Goal: Task Accomplishment & Management: Use online tool/utility

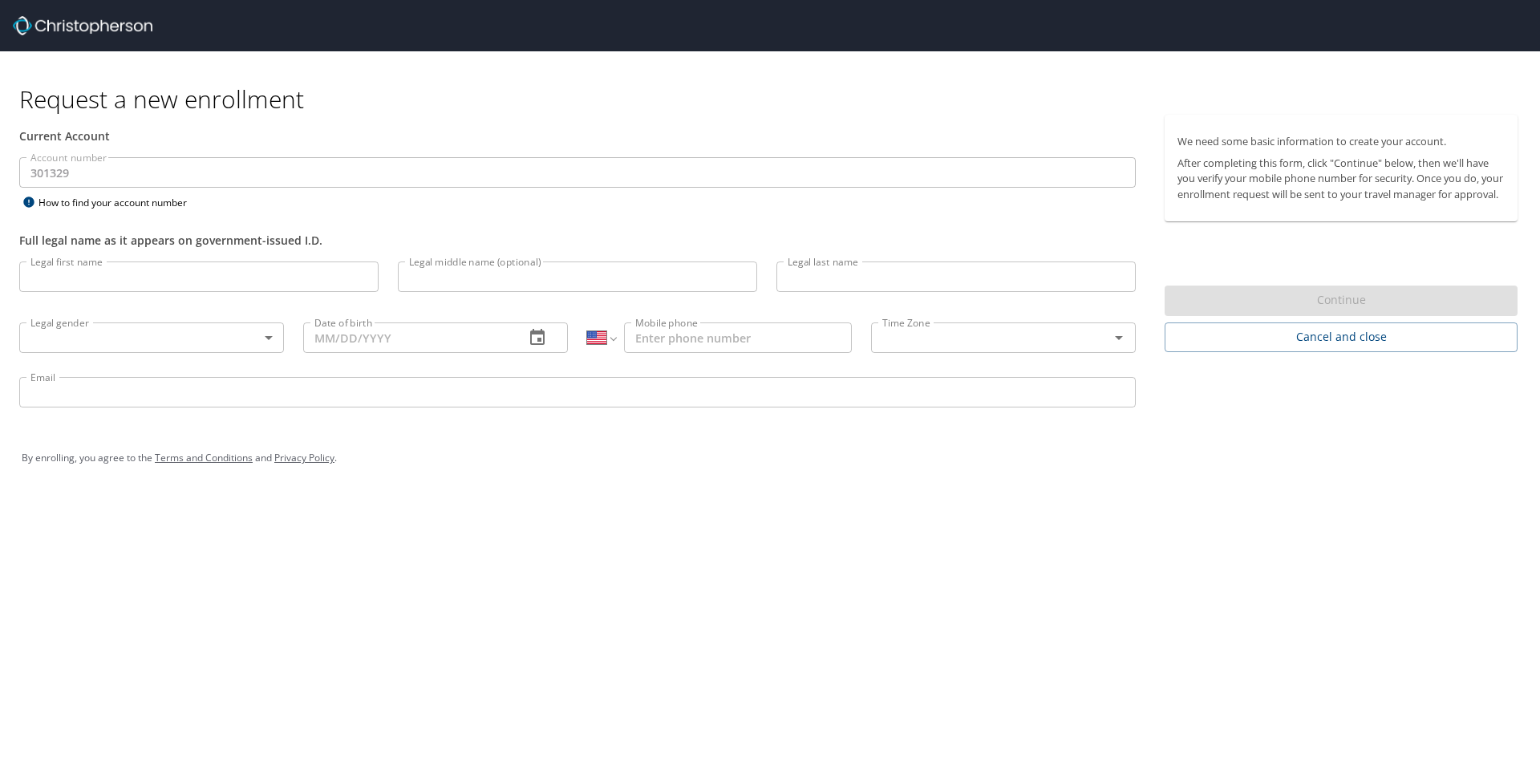
select select "US"
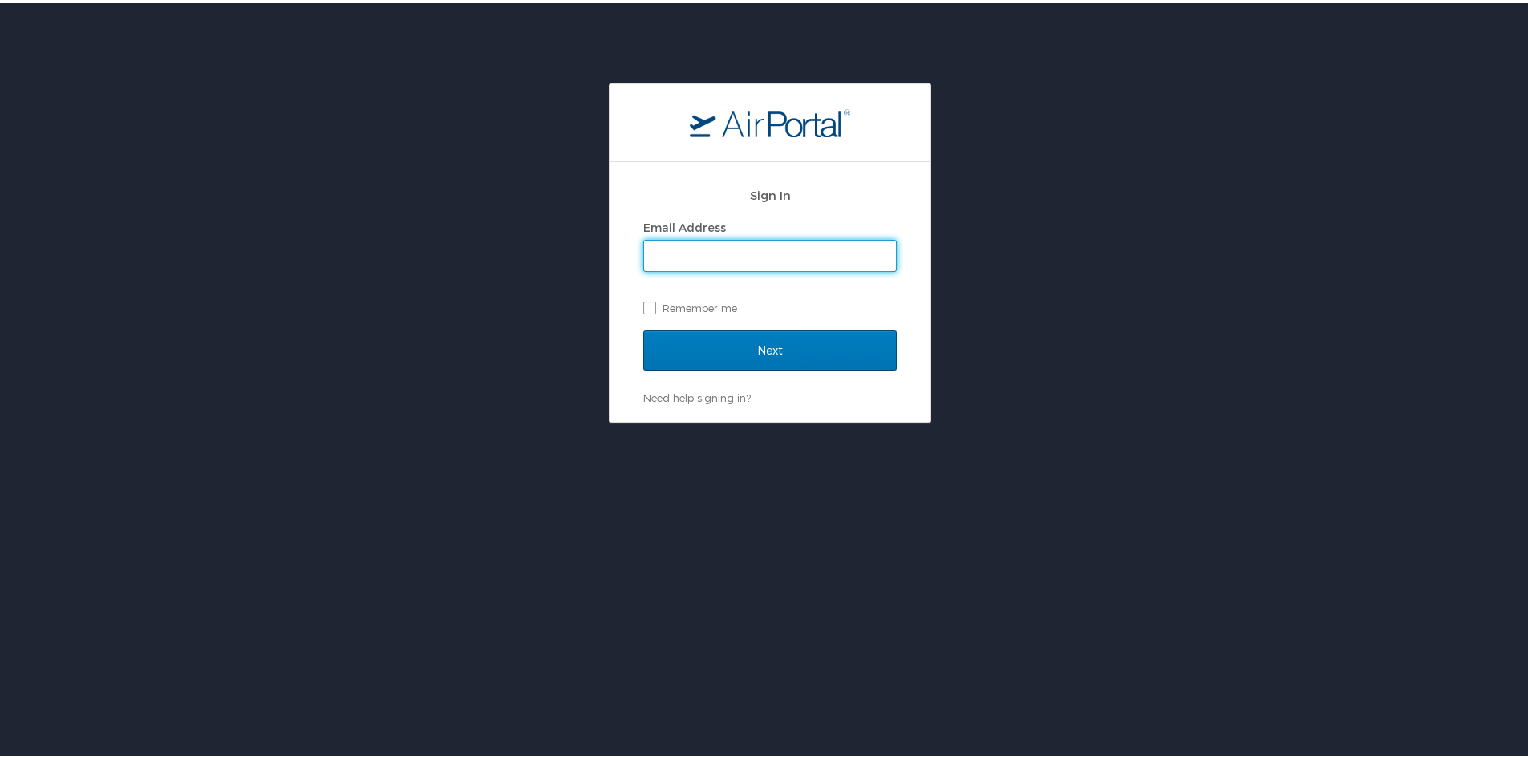
click at [722, 261] on input "Email Address" at bounding box center [770, 252] width 252 height 30
type input "tcyr@samford.edu"
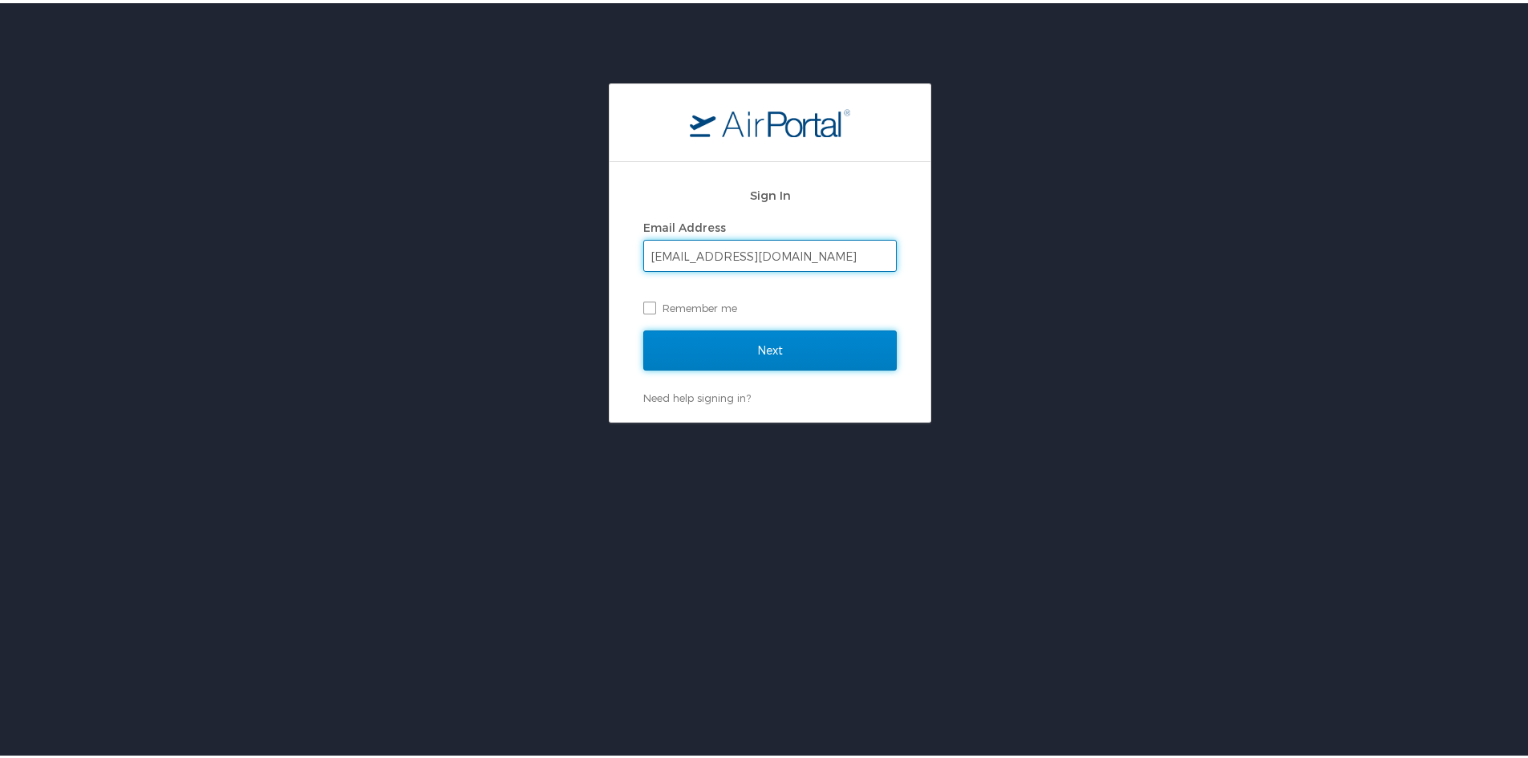
click at [731, 339] on input "Next" at bounding box center [769, 347] width 253 height 40
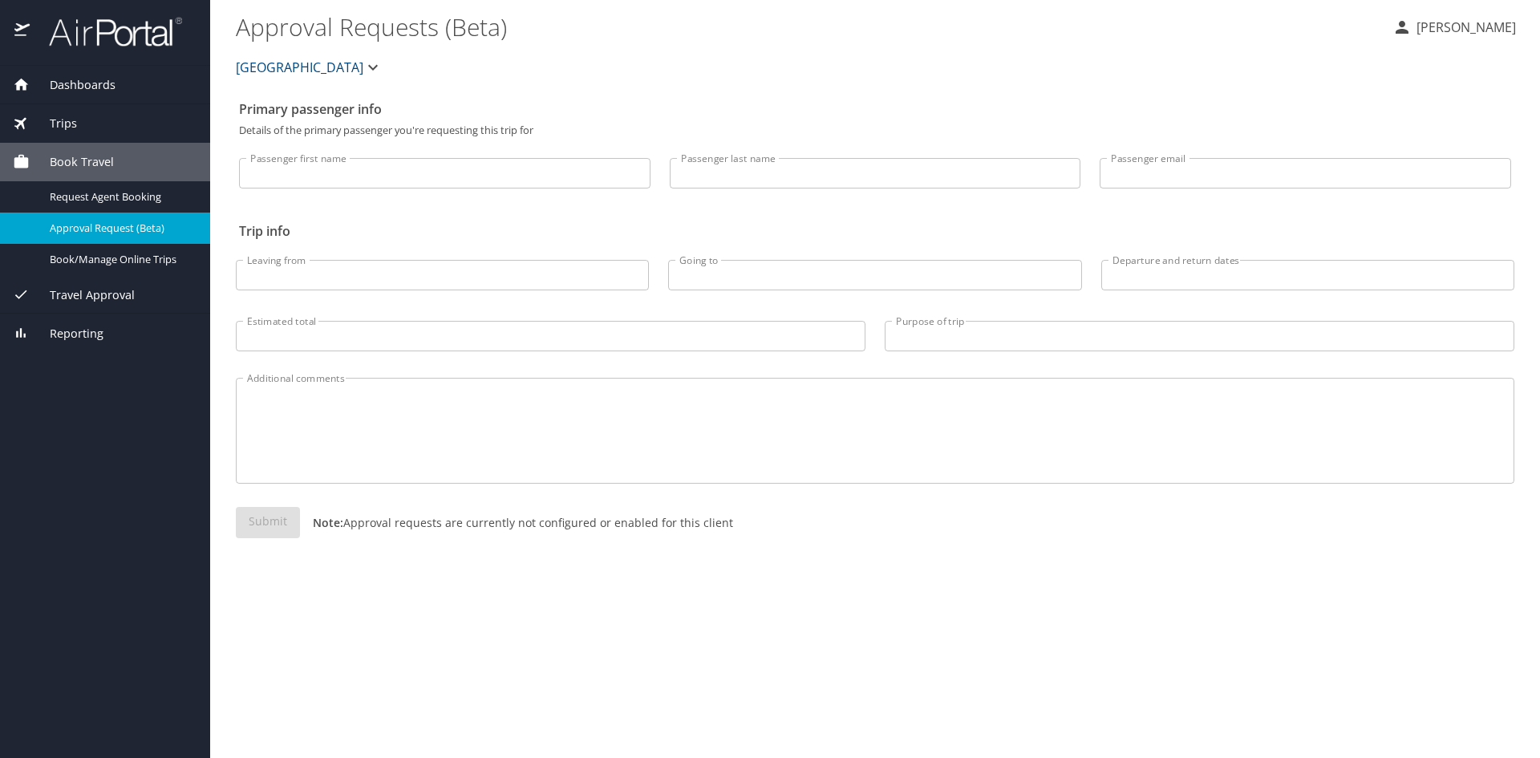
click at [115, 91] on div "Dashboards" at bounding box center [105, 85] width 185 height 18
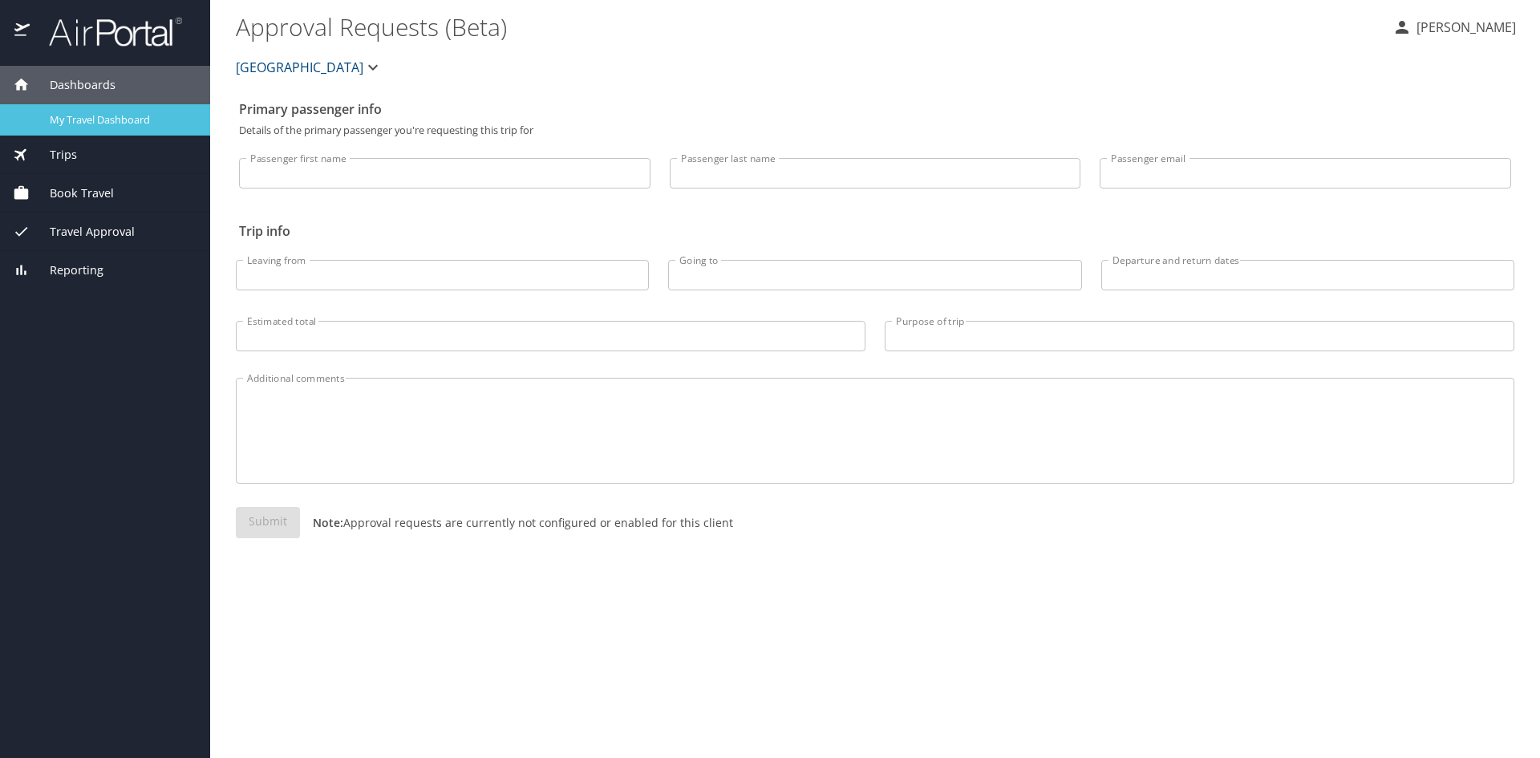
click at [97, 119] on span "My Travel Dashboard" at bounding box center [120, 119] width 141 height 15
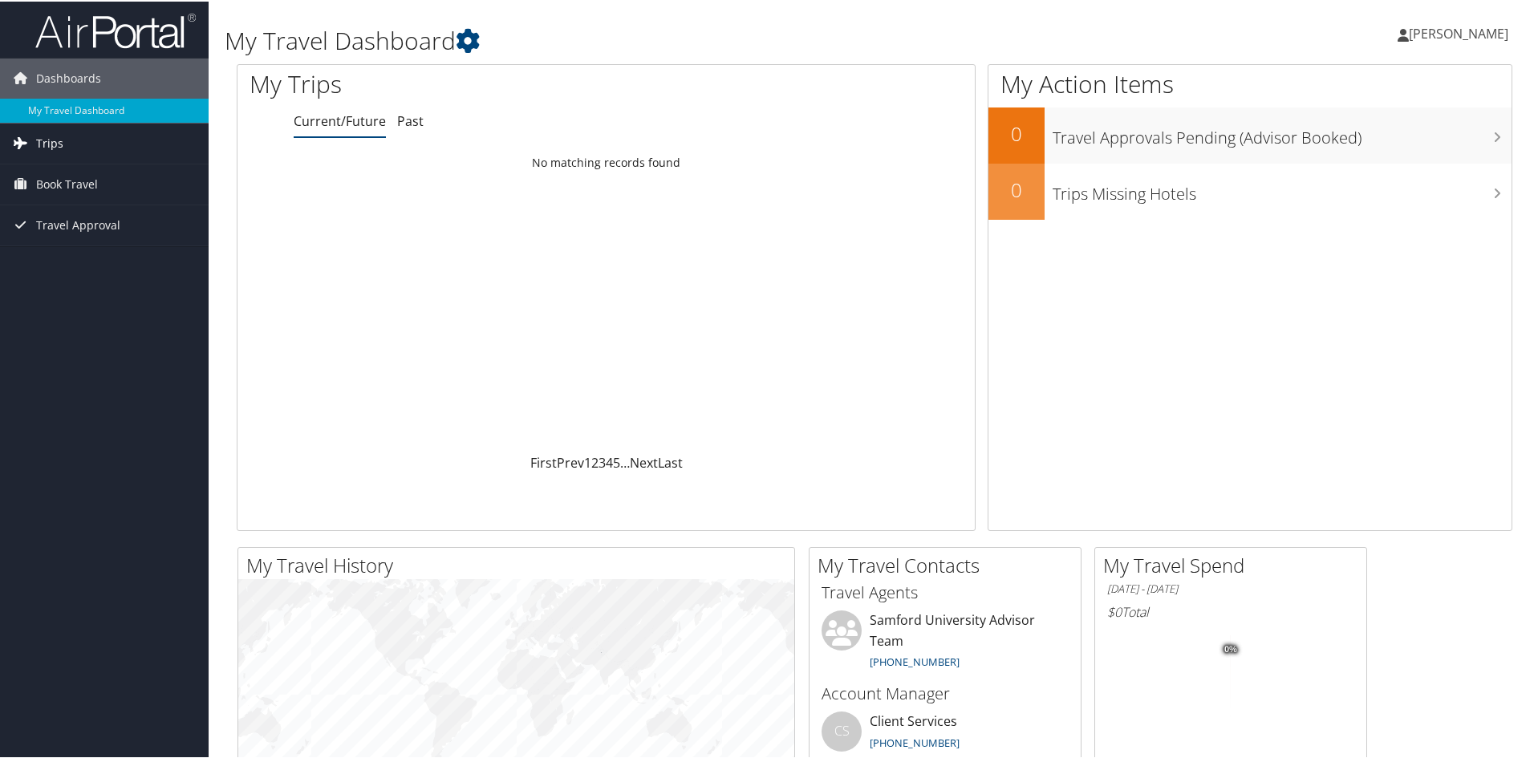
click at [43, 146] on span "Trips" at bounding box center [49, 142] width 27 height 40
click at [93, 176] on link "Current/Future Trips" at bounding box center [104, 174] width 209 height 24
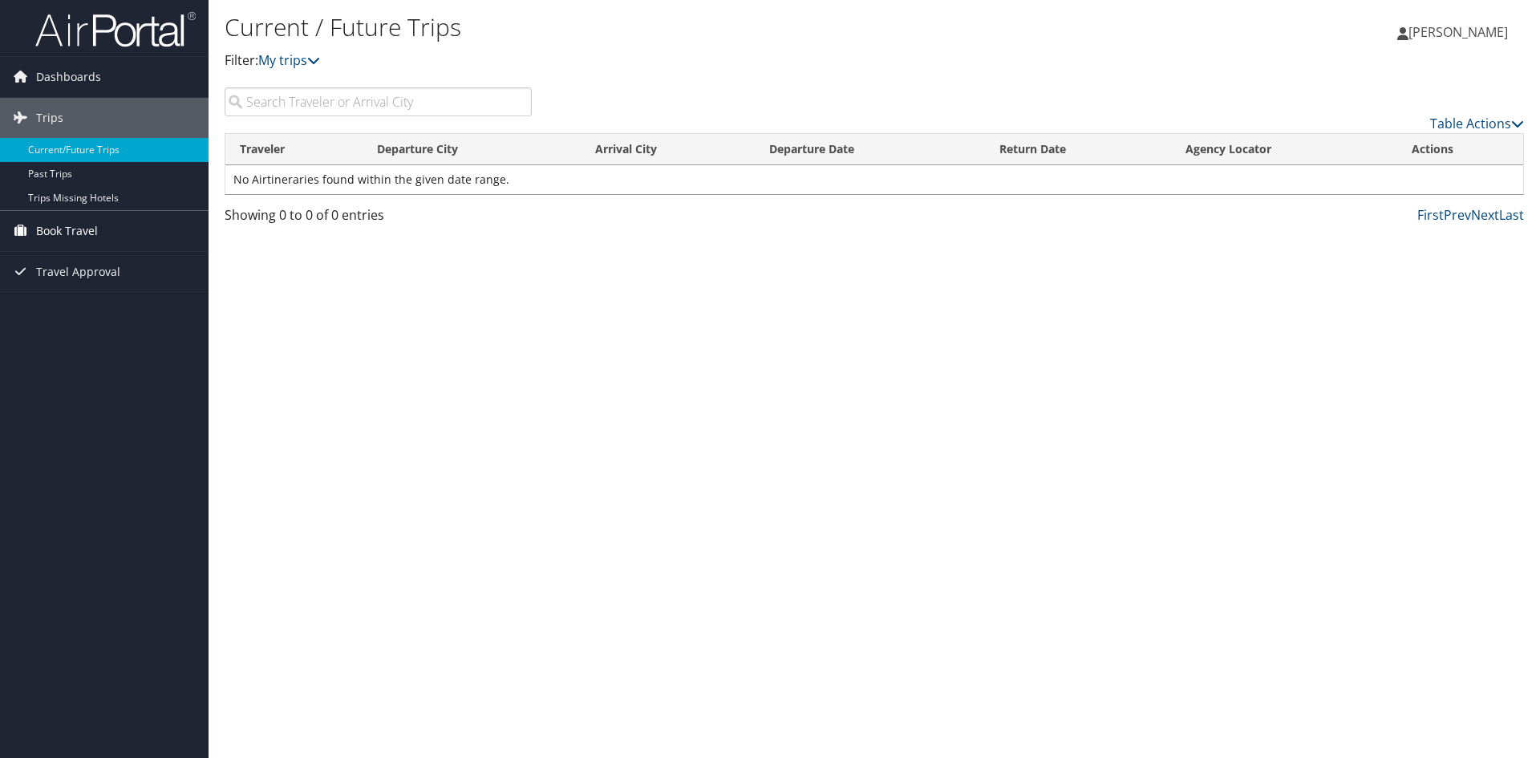
click at [69, 226] on span "Book Travel" at bounding box center [67, 231] width 62 height 40
click at [90, 310] on link "Book/Manage Online Trips" at bounding box center [104, 311] width 209 height 24
